Goal: Task Accomplishment & Management: Use online tool/utility

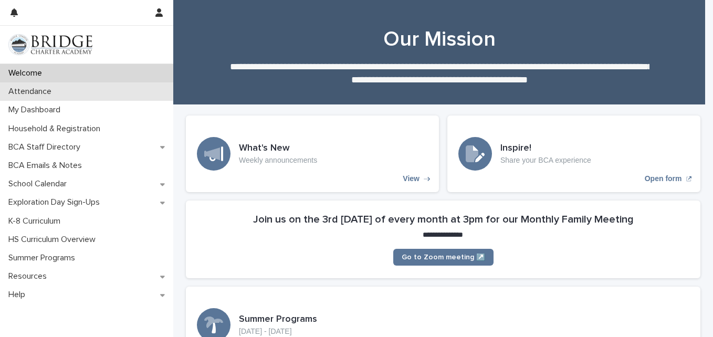
click at [81, 90] on div "Attendance" at bounding box center [86, 91] width 173 height 18
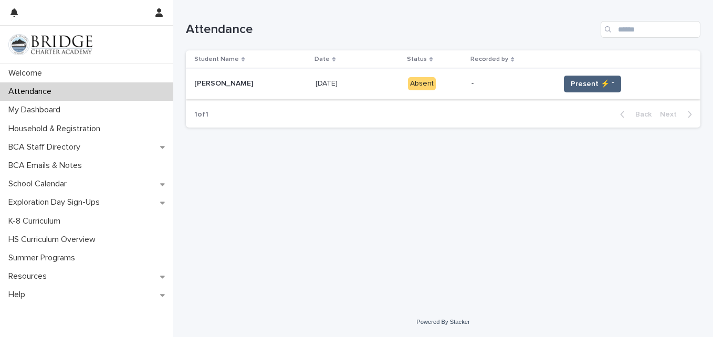
click at [590, 80] on span "Present ⚡ *" at bounding box center [593, 84] width 44 height 11
click at [572, 80] on span "Present ⚡ *" at bounding box center [593, 84] width 44 height 11
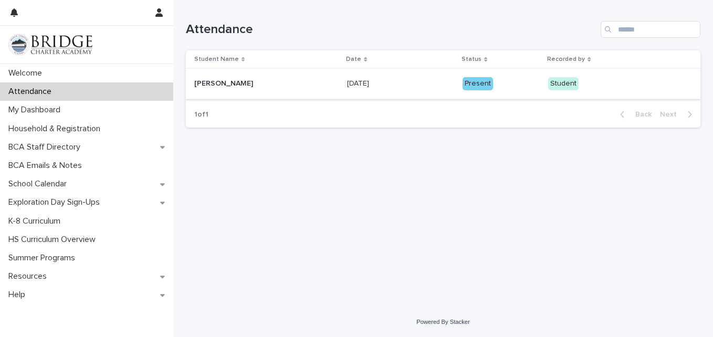
click at [208, 116] on p "1 of 1" at bounding box center [201, 115] width 31 height 26
drag, startPoint x: 194, startPoint y: 114, endPoint x: 204, endPoint y: 110, distance: 11.0
click at [204, 110] on p "1 of 1" at bounding box center [201, 115] width 31 height 26
drag, startPoint x: 204, startPoint y: 110, endPoint x: 210, endPoint y: 114, distance: 7.1
click at [210, 114] on p "1 of 1" at bounding box center [201, 115] width 31 height 26
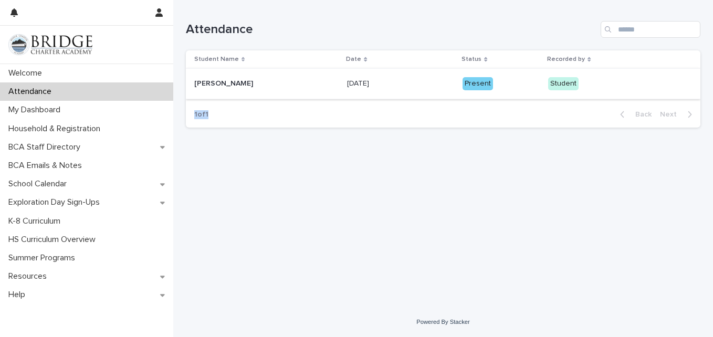
drag, startPoint x: 210, startPoint y: 114, endPoint x: 192, endPoint y: 114, distance: 17.9
click at [192, 114] on p "1 of 1" at bounding box center [201, 115] width 31 height 26
drag, startPoint x: 192, startPoint y: 114, endPoint x: 204, endPoint y: 135, distance: 24.0
click at [204, 135] on div "Attendance Student Name Date Status Recorded by [PERSON_NAME] [PERSON_NAME] [DA…" at bounding box center [443, 68] width 515 height 136
